Goal: Complete application form

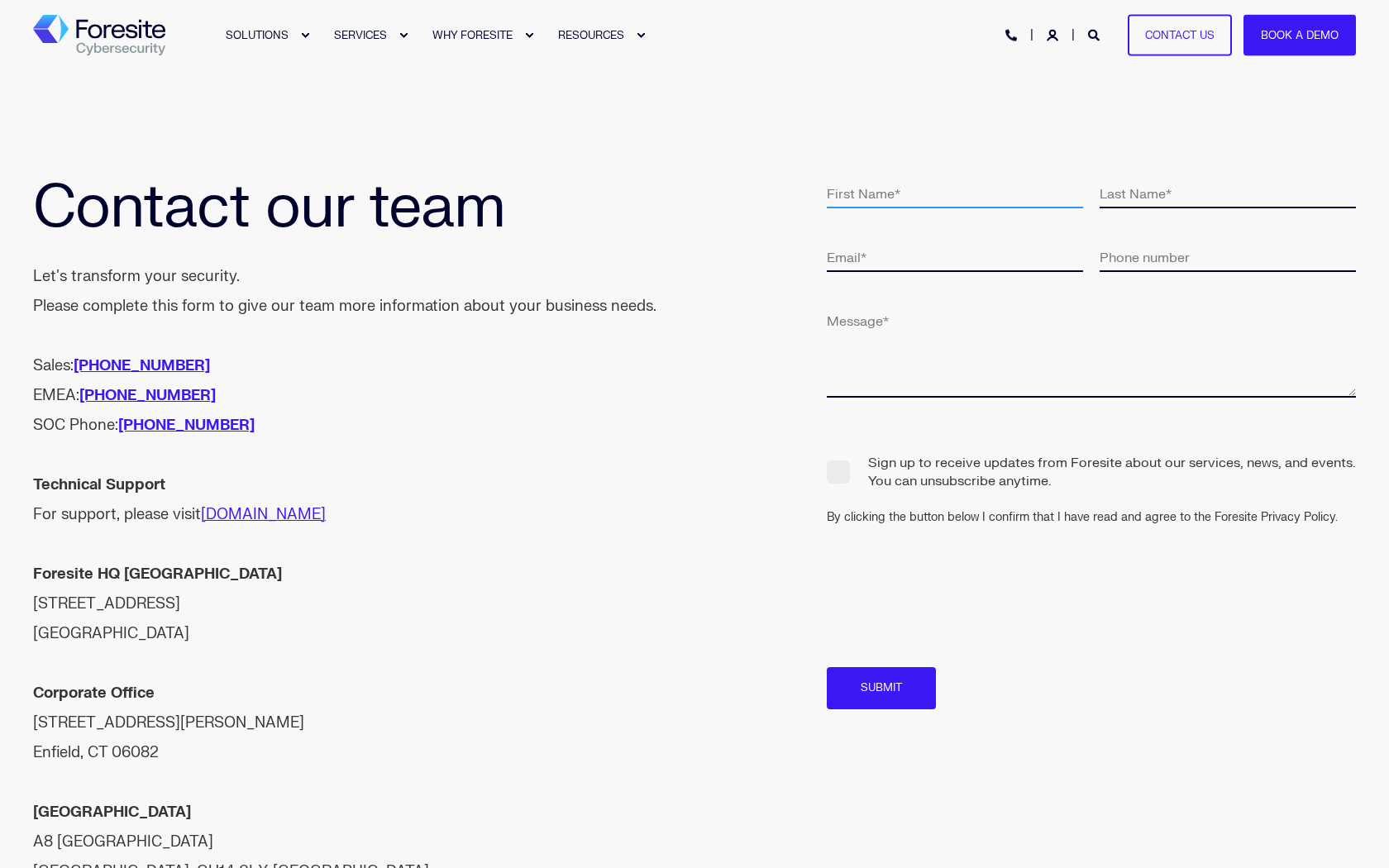
click at [955, 193] on input "text" at bounding box center [955, 193] width 257 height 30
type input "[PERSON_NAME]"
click at [1228, 193] on input "text" at bounding box center [1228, 193] width 257 height 30
type input "[PERSON_NAME]"
click at [955, 257] on input "email" at bounding box center [955, 257] width 257 height 30
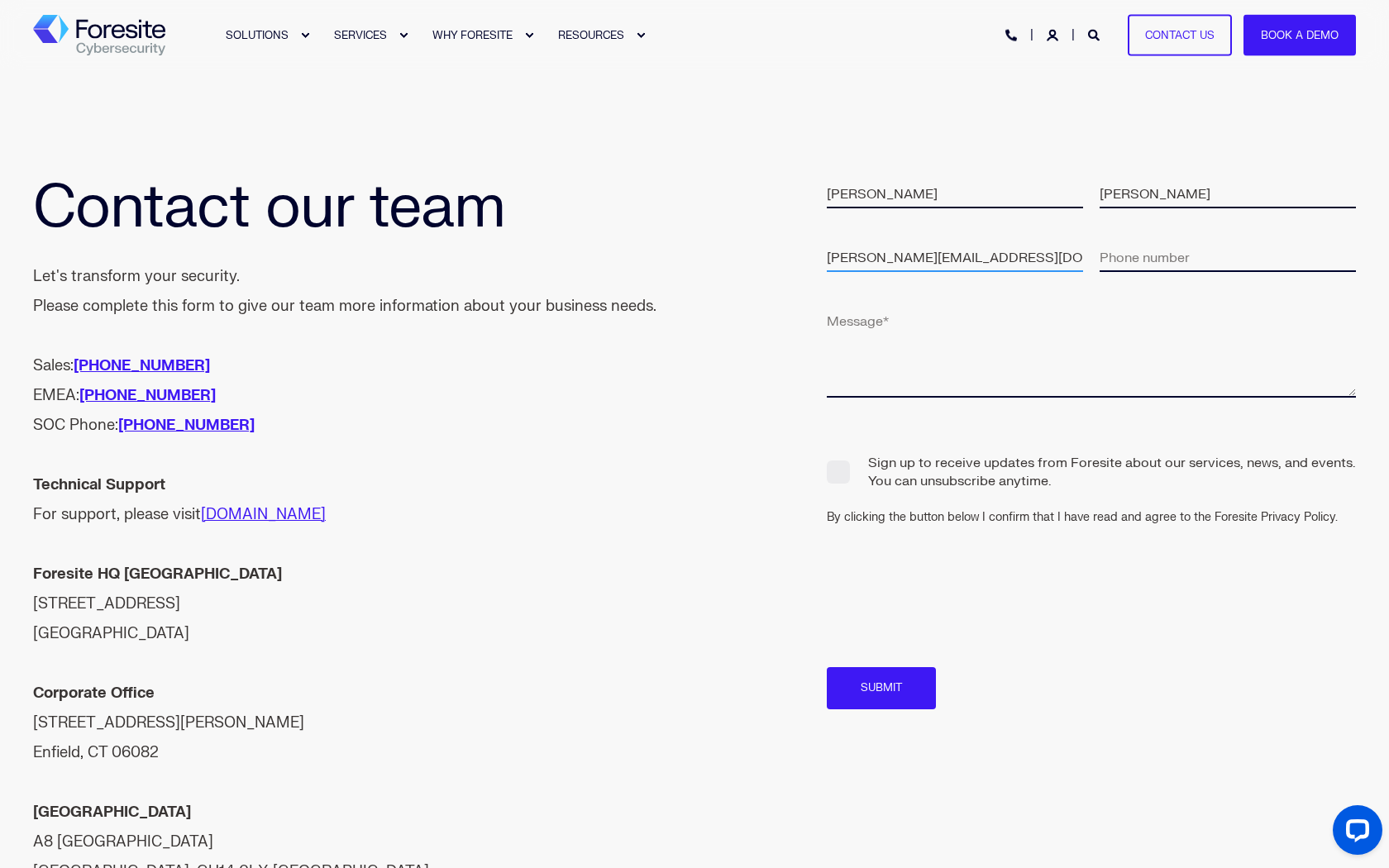
type input "[PERSON_NAME][EMAIL_ADDRESS][DOMAIN_NAME]"
click at [1228, 257] on input "tel" at bounding box center [1228, 257] width 257 height 30
type input "9093102440"
click at [1092, 351] on textarea at bounding box center [1091, 351] width 529 height 93
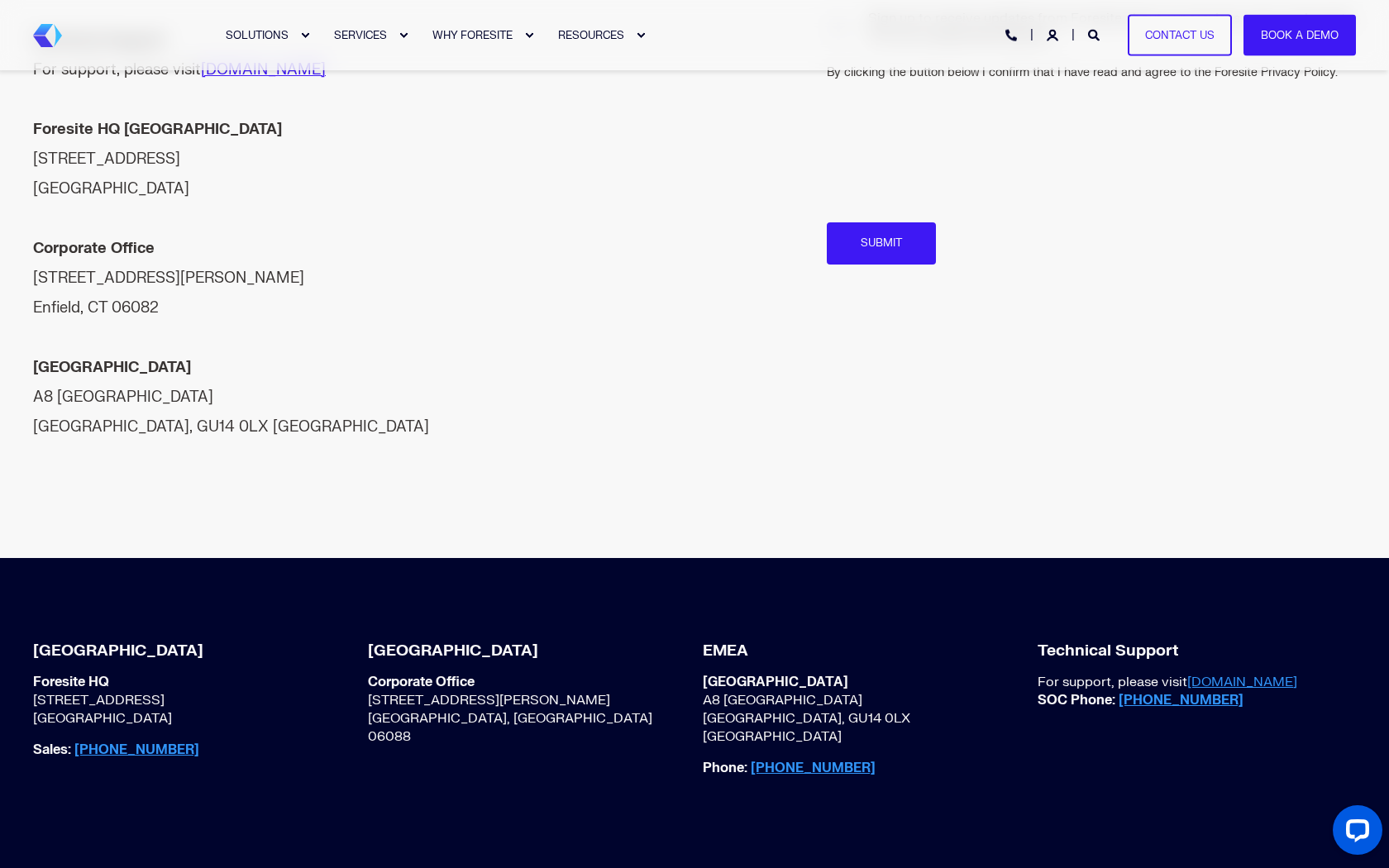
scroll to position [450, 0]
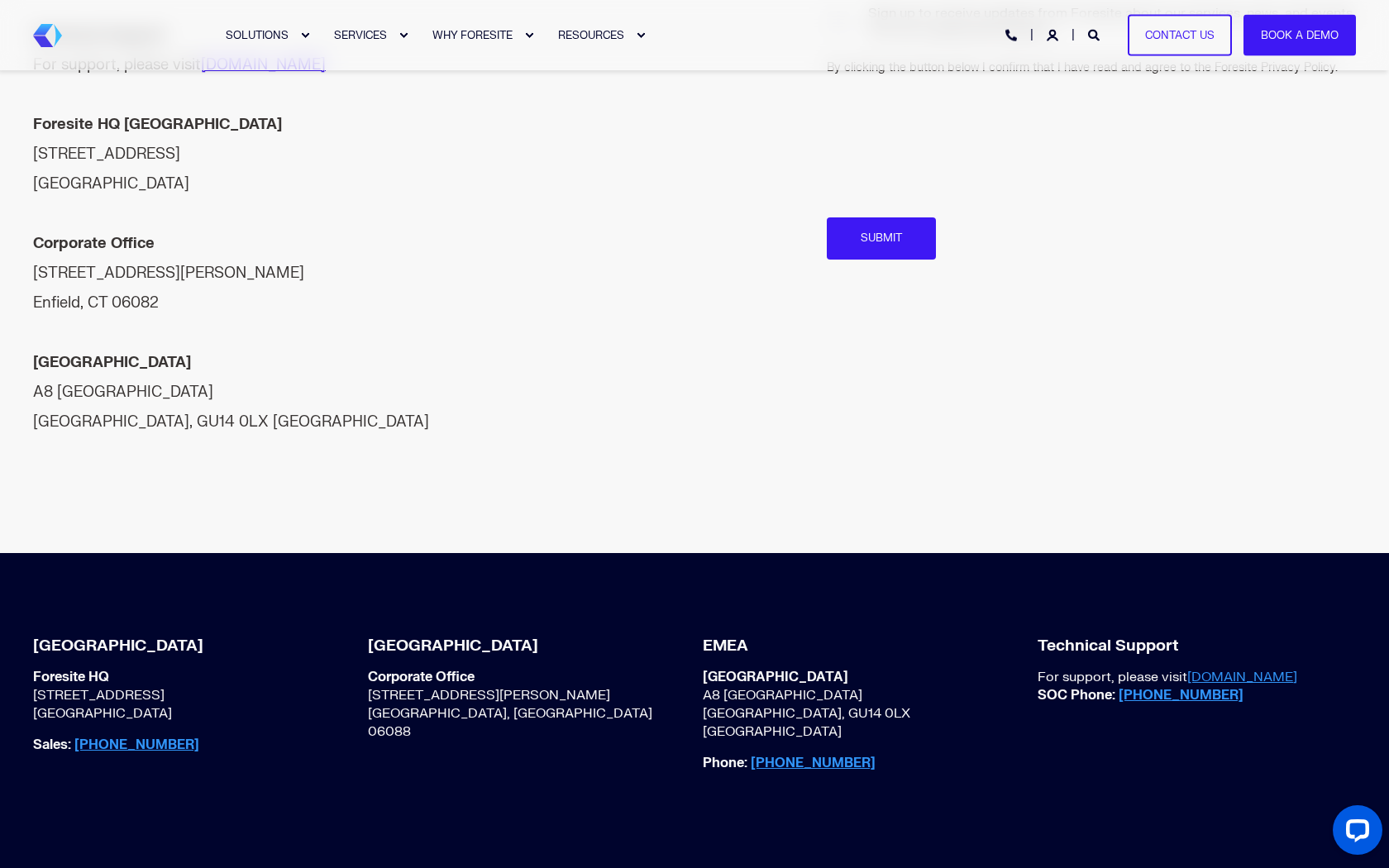
type textarea "Hi there, I tried emailing you, but it bounced for some reason... so I’m reachi…"
